Goal: Information Seeking & Learning: Find specific fact

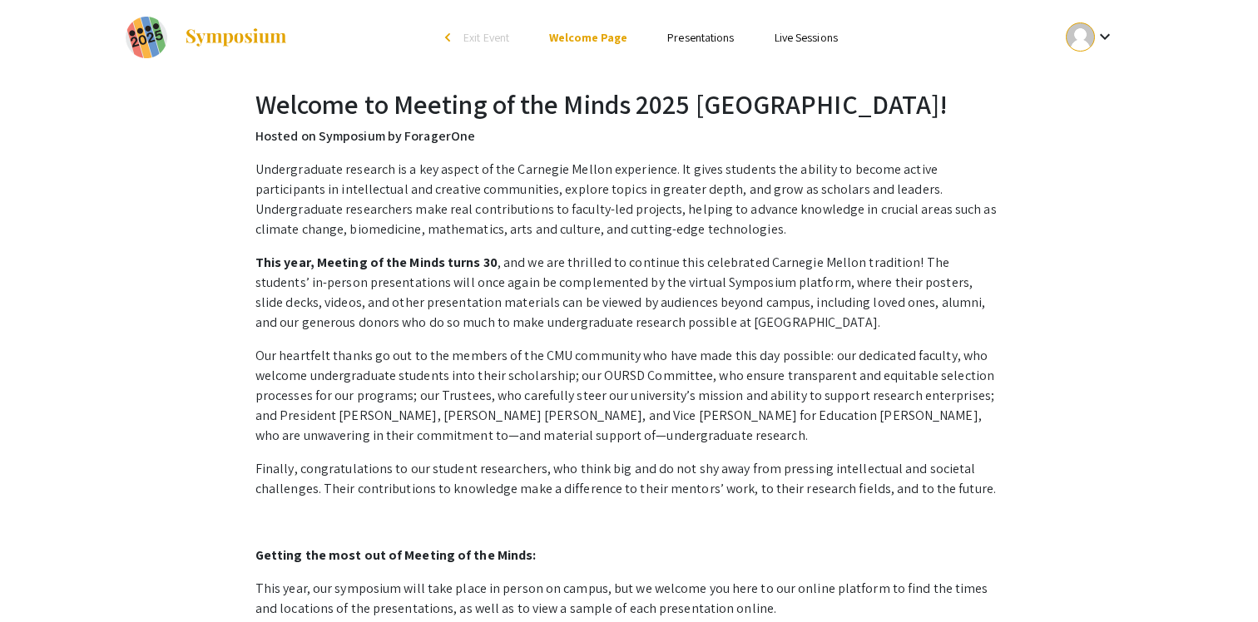
click at [677, 36] on link "Presentations" at bounding box center [700, 37] width 67 height 15
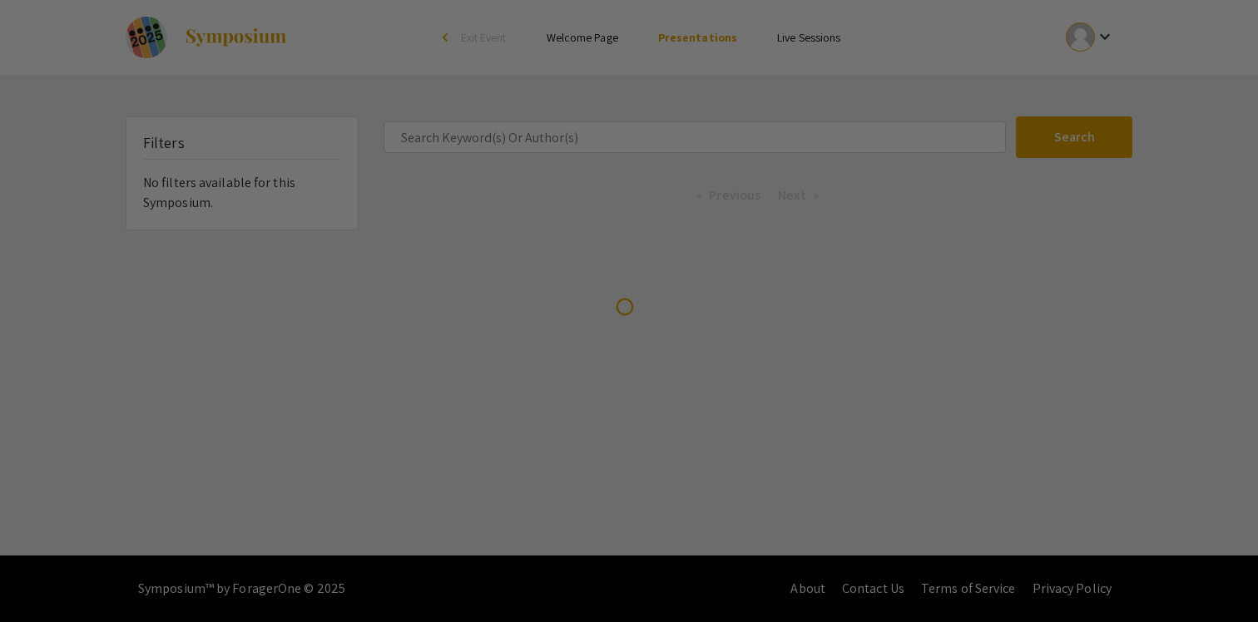
click at [558, 134] on div at bounding box center [629, 311] width 1258 height 622
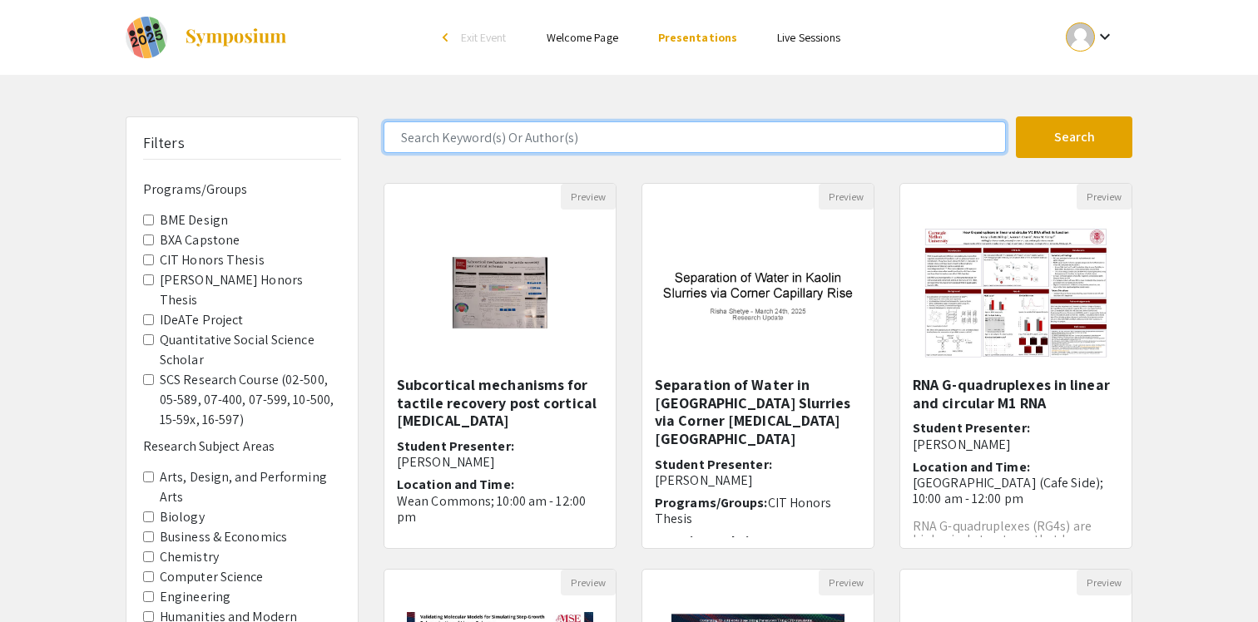
click at [558, 134] on input "Search Keyword(s) Or Author(s)" at bounding box center [694, 137] width 622 height 32
click at [1016, 116] on button "Search" at bounding box center [1074, 137] width 116 height 42
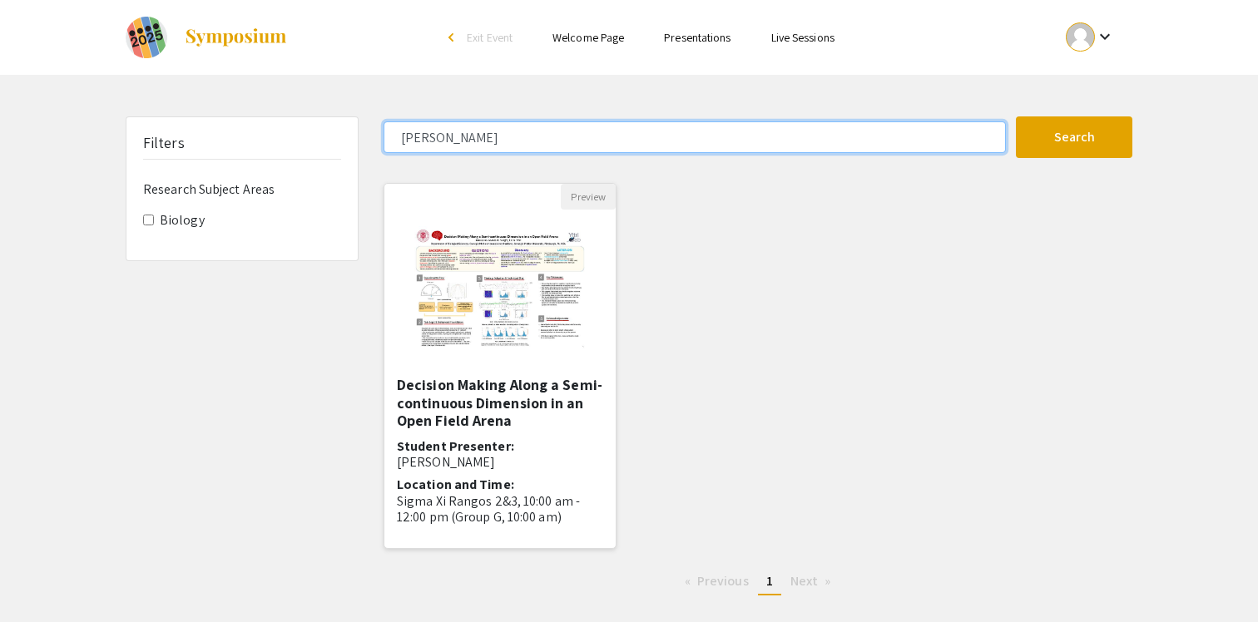
type input "[PERSON_NAME]"
click at [536, 273] on img "Open Presentation <p>Decision Making Along a Semi-continuous Dimension in an Op…" at bounding box center [500, 293] width 222 height 166
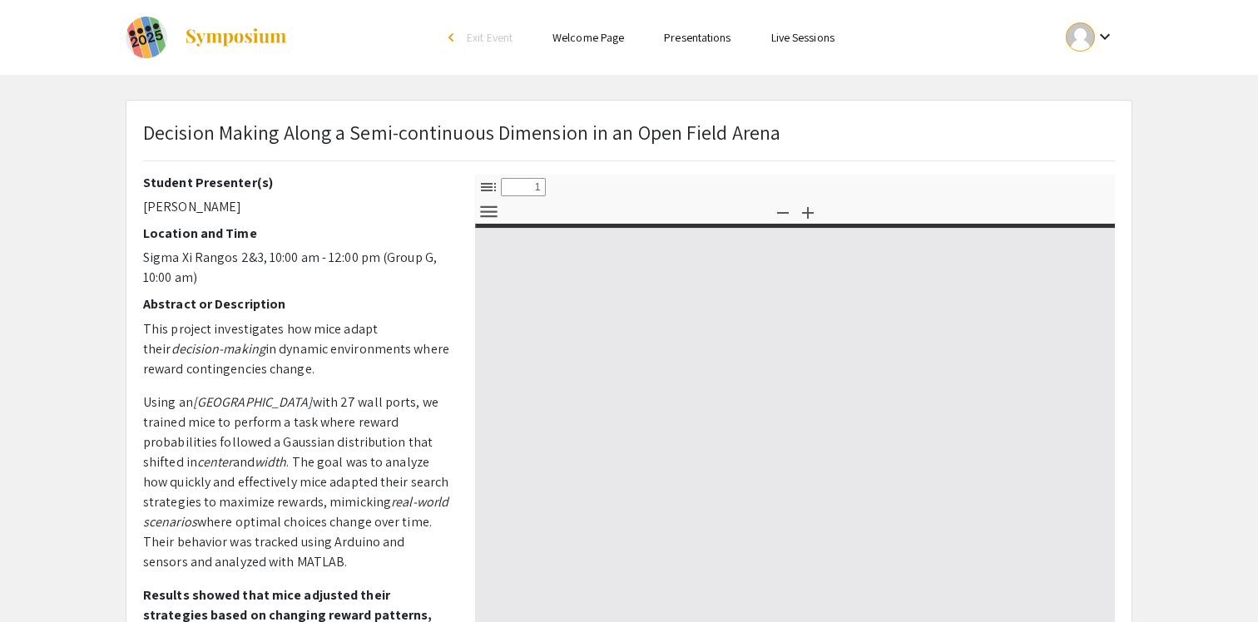
select select "custom"
type input "0"
select select "custom"
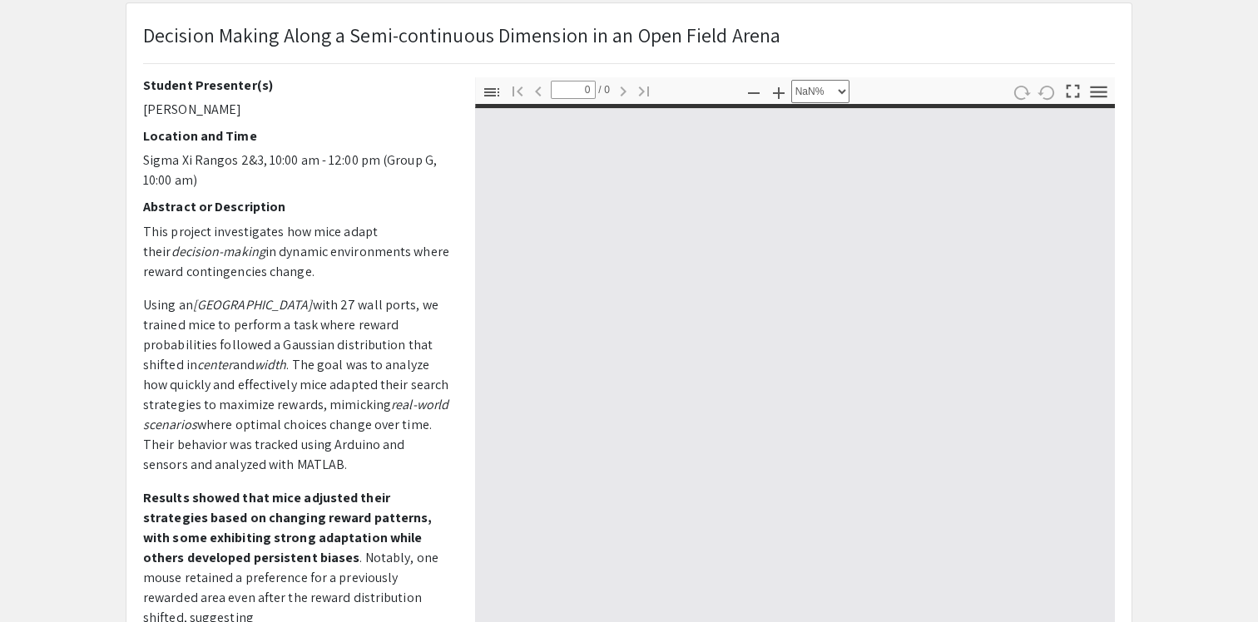
type input "1"
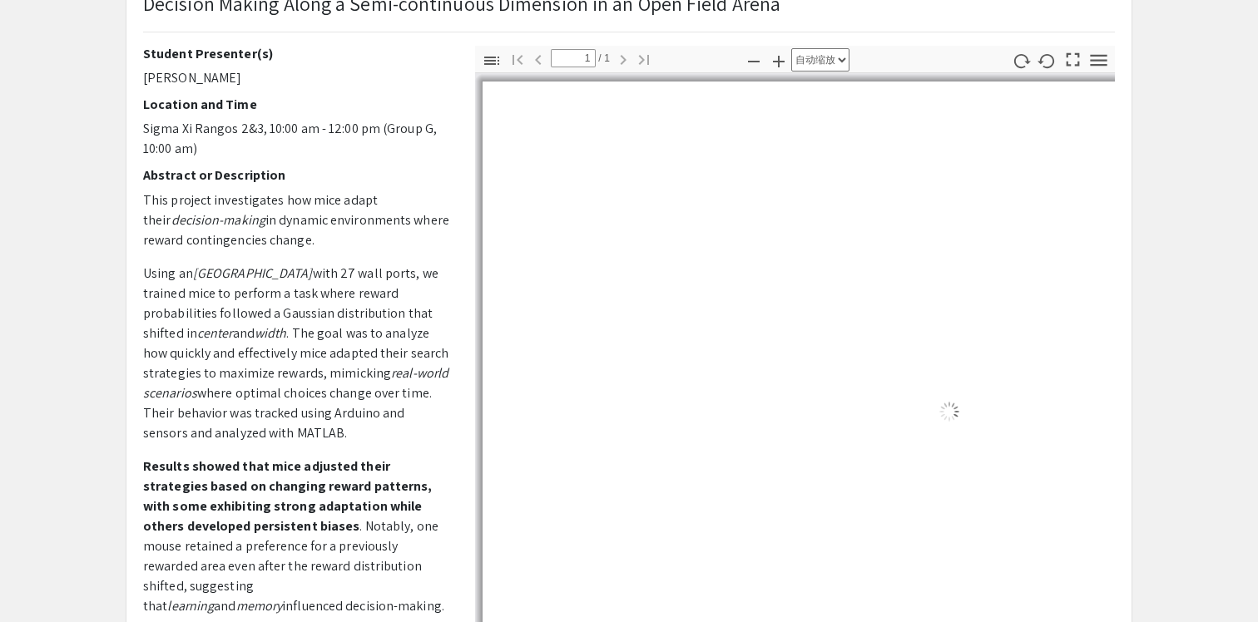
scroll to position [157, 0]
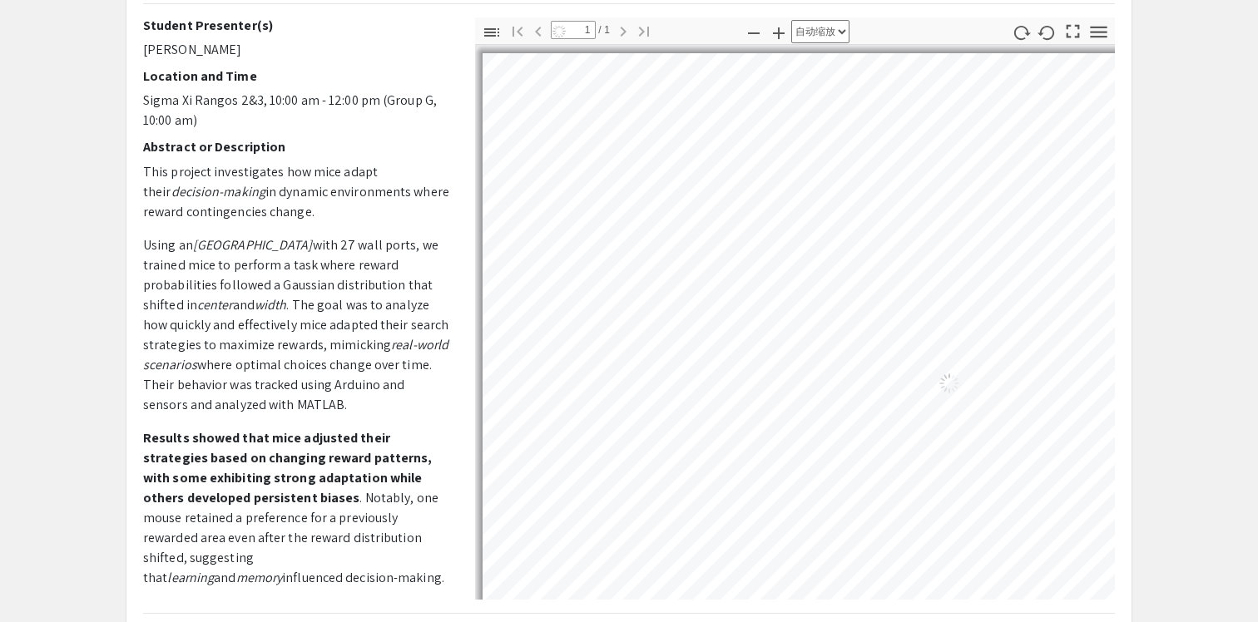
select select "auto"
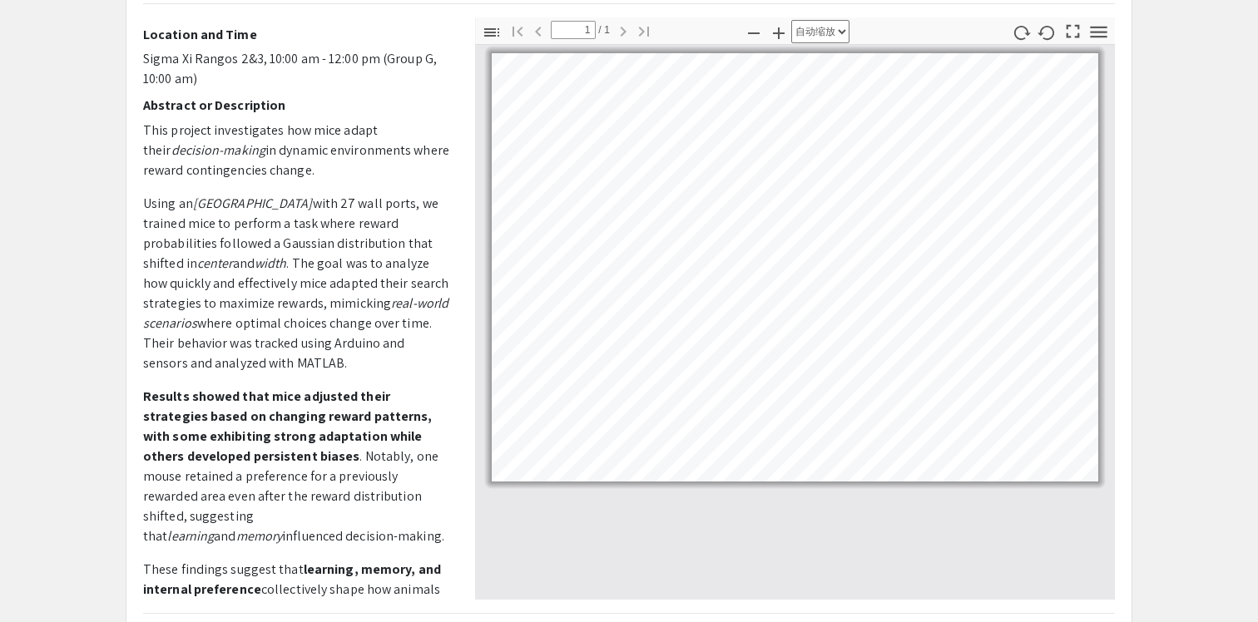
scroll to position [60, 0]
